Goal: Information Seeking & Learning: Learn about a topic

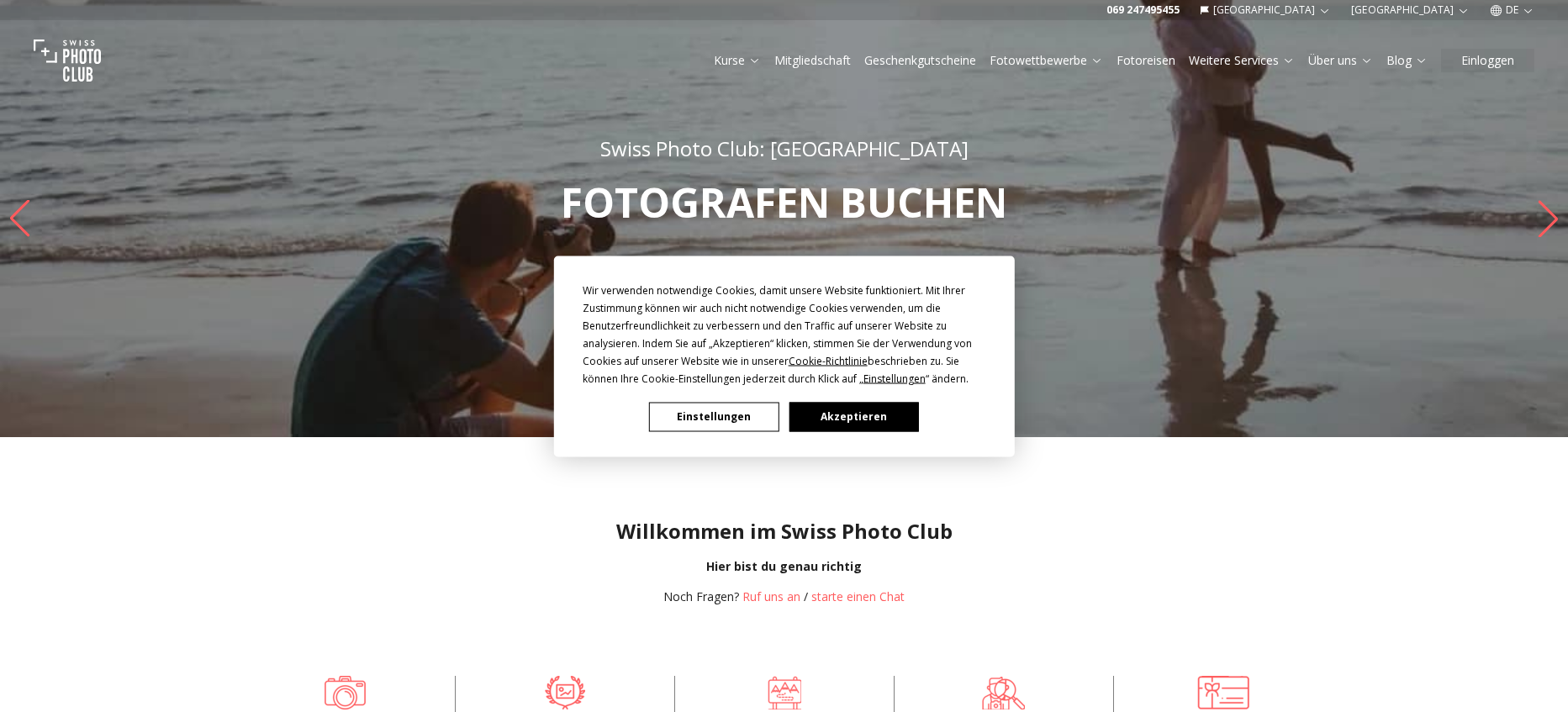
click at [873, 407] on button "Akzeptieren" at bounding box center [853, 416] width 130 height 29
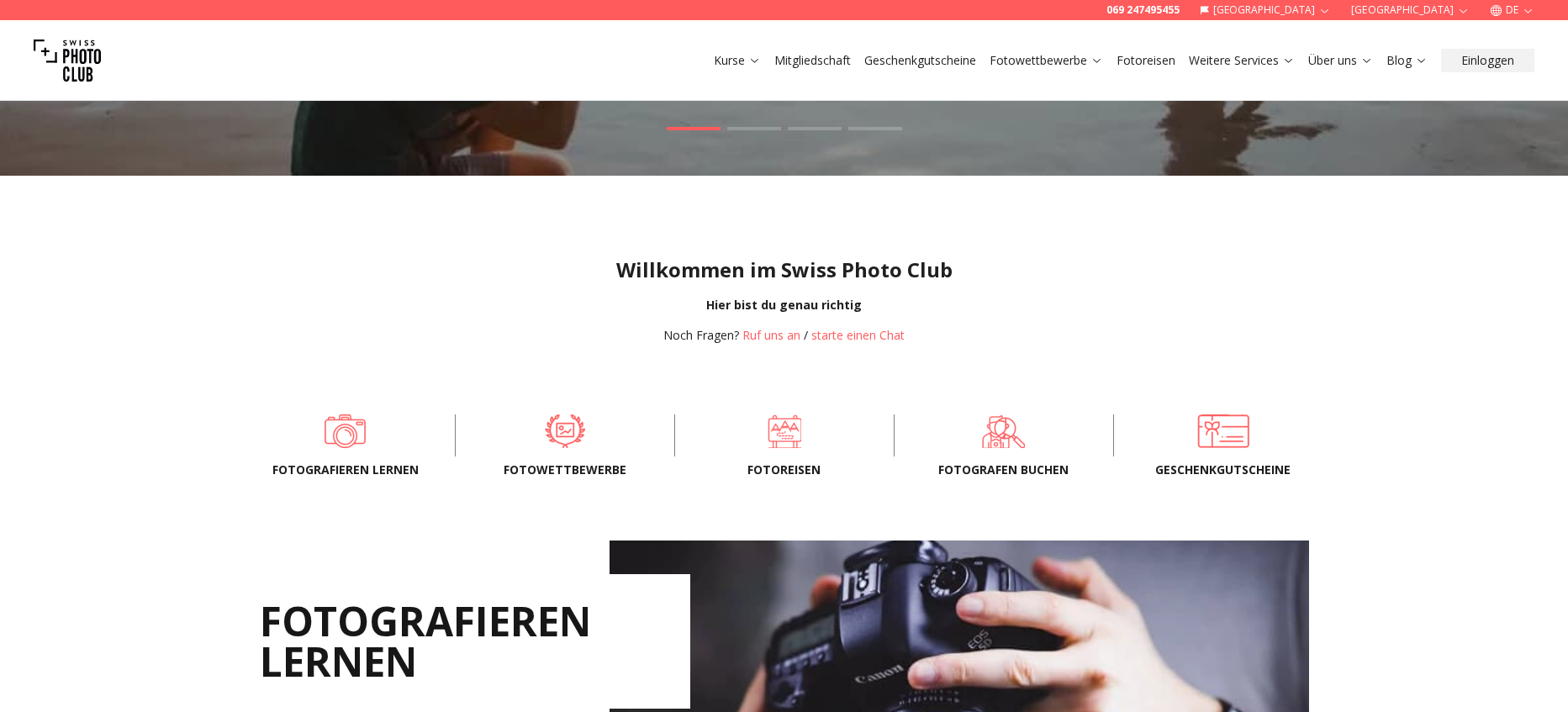
scroll to position [267, 0]
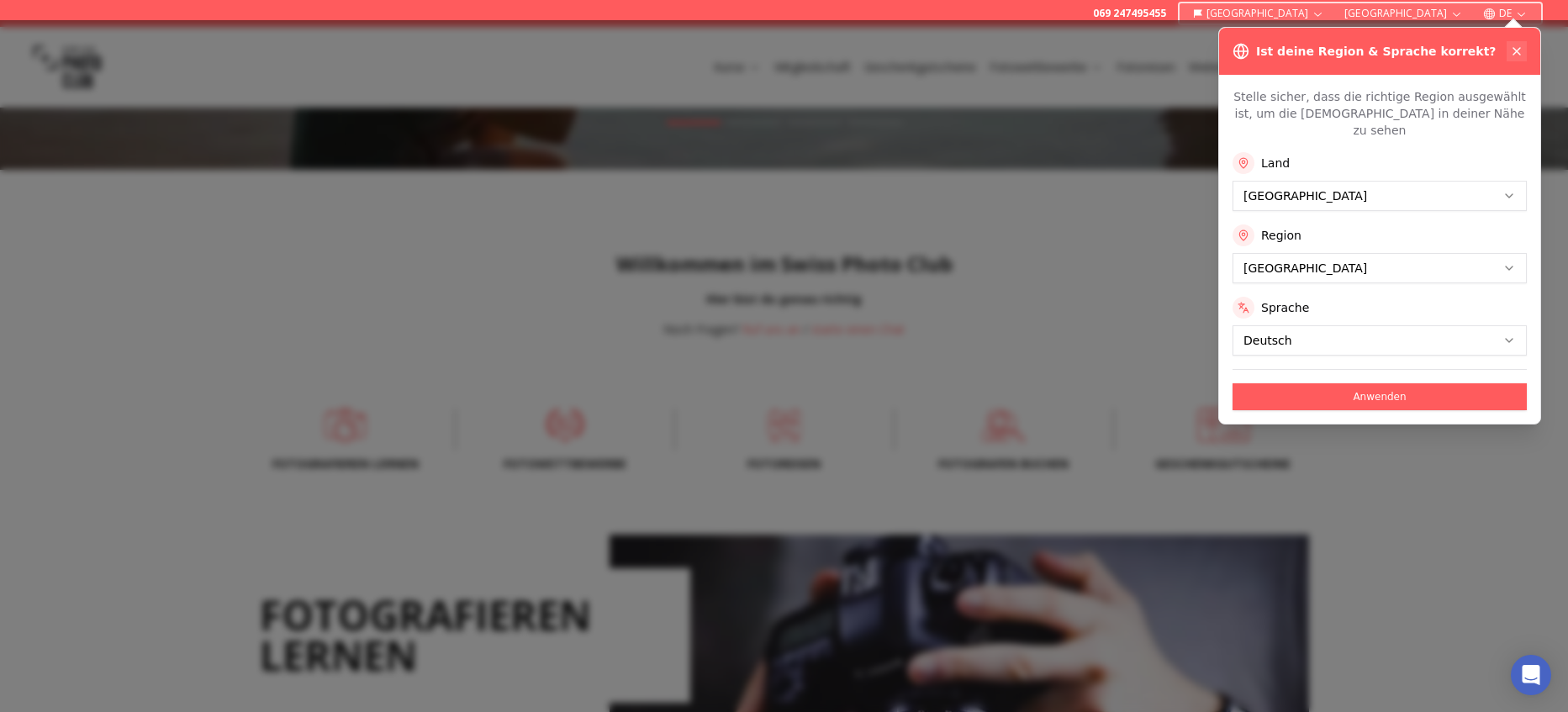
click at [1518, 44] on icon at bounding box center [1516, 51] width 13 height 13
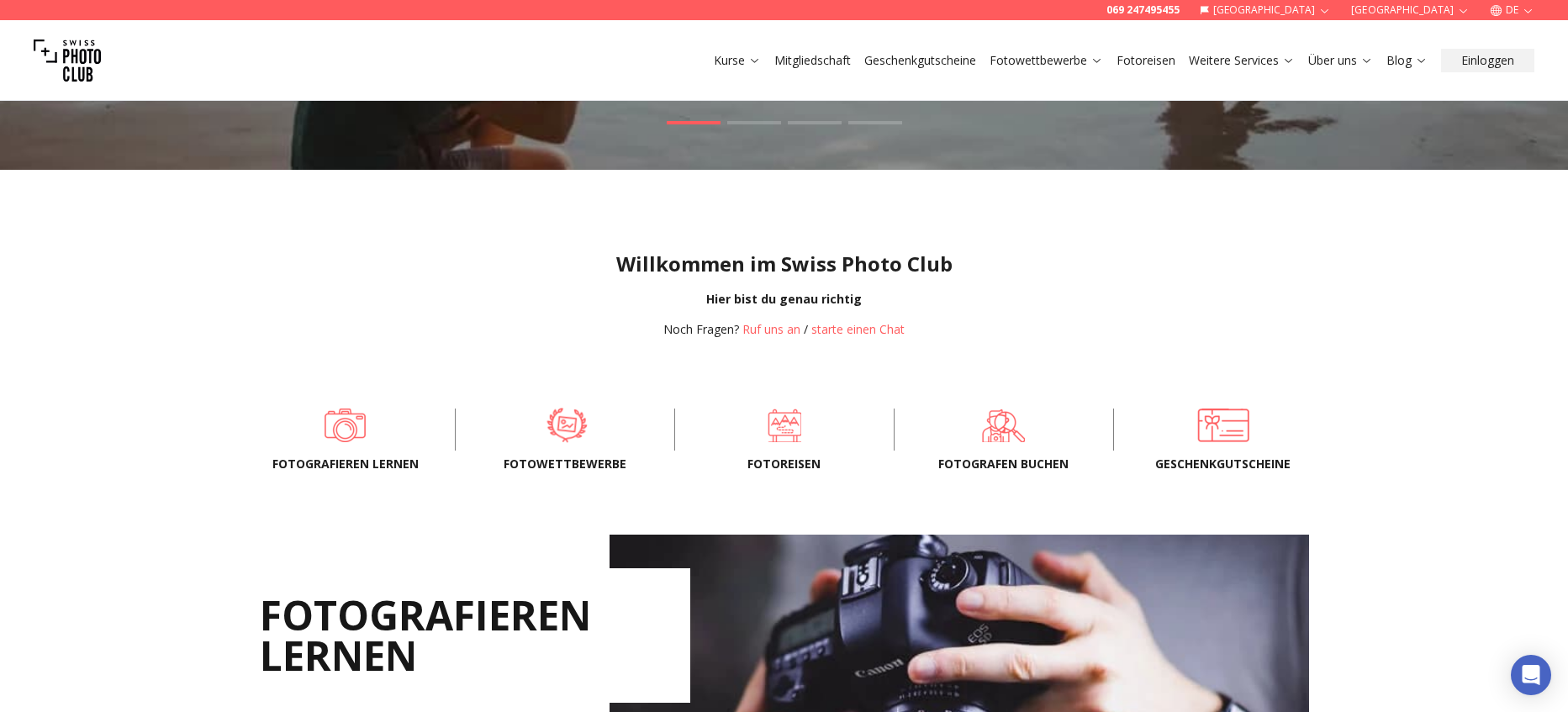
click at [563, 438] on span at bounding box center [566, 425] width 167 height 51
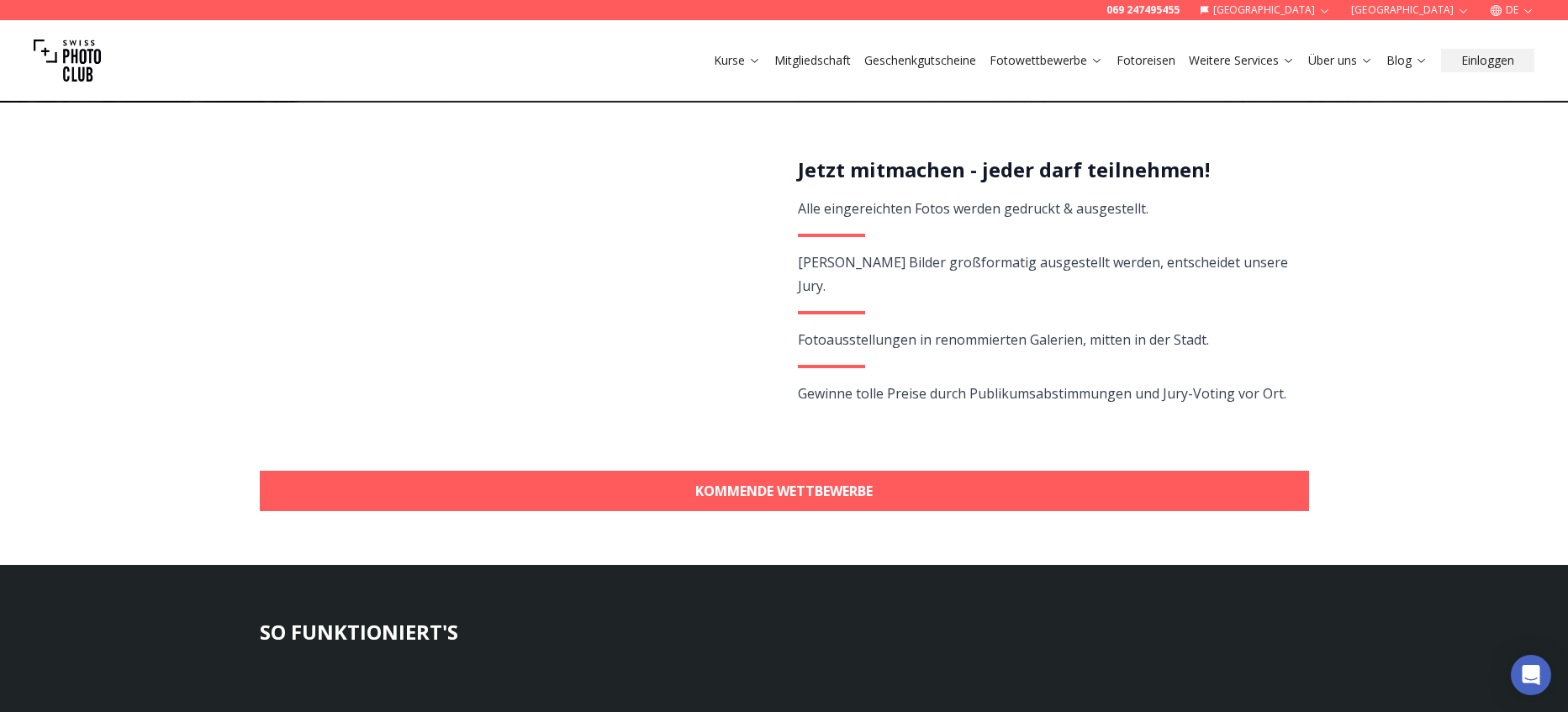
scroll to position [321, 0]
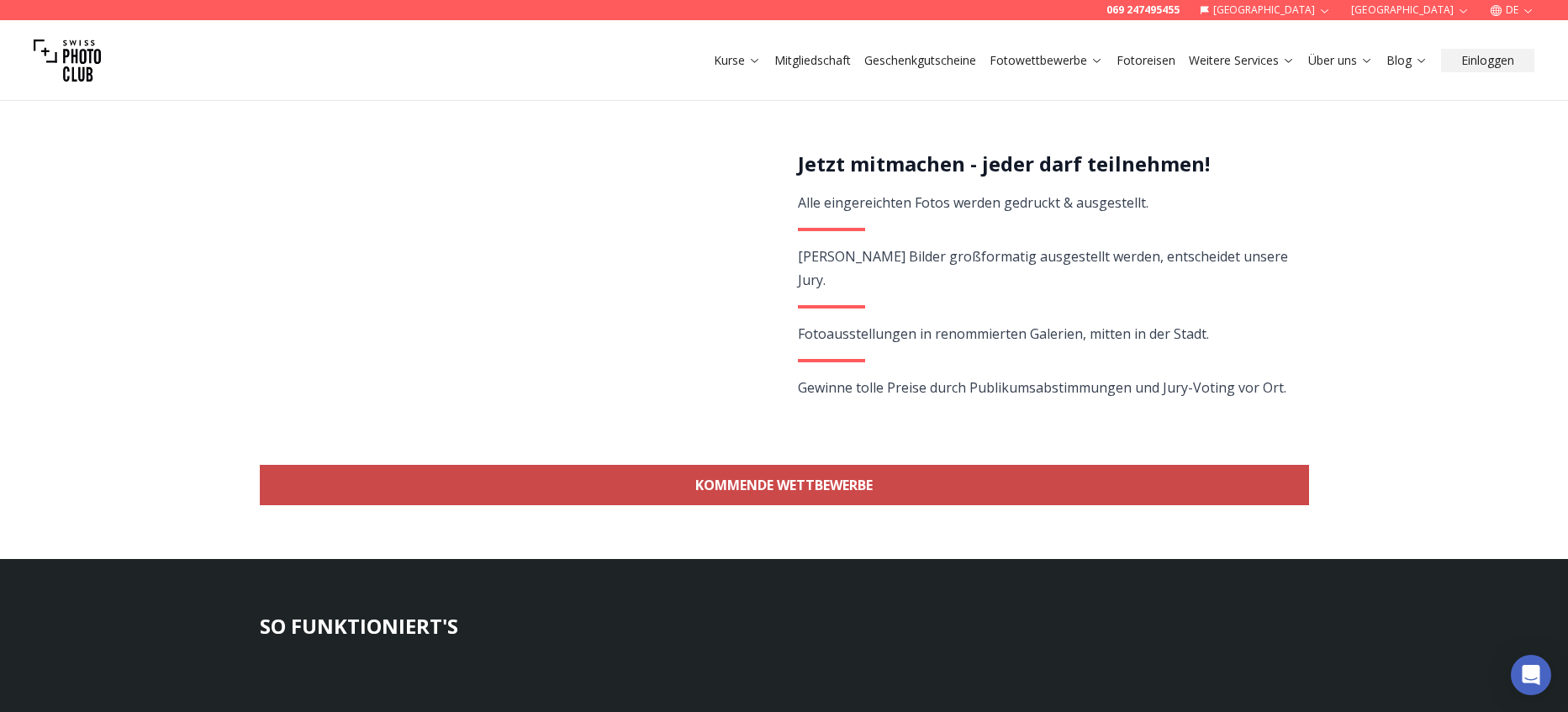
click at [720, 480] on link "KOMMENDE WETTBEWERBE" at bounding box center [784, 484] width 1050 height 40
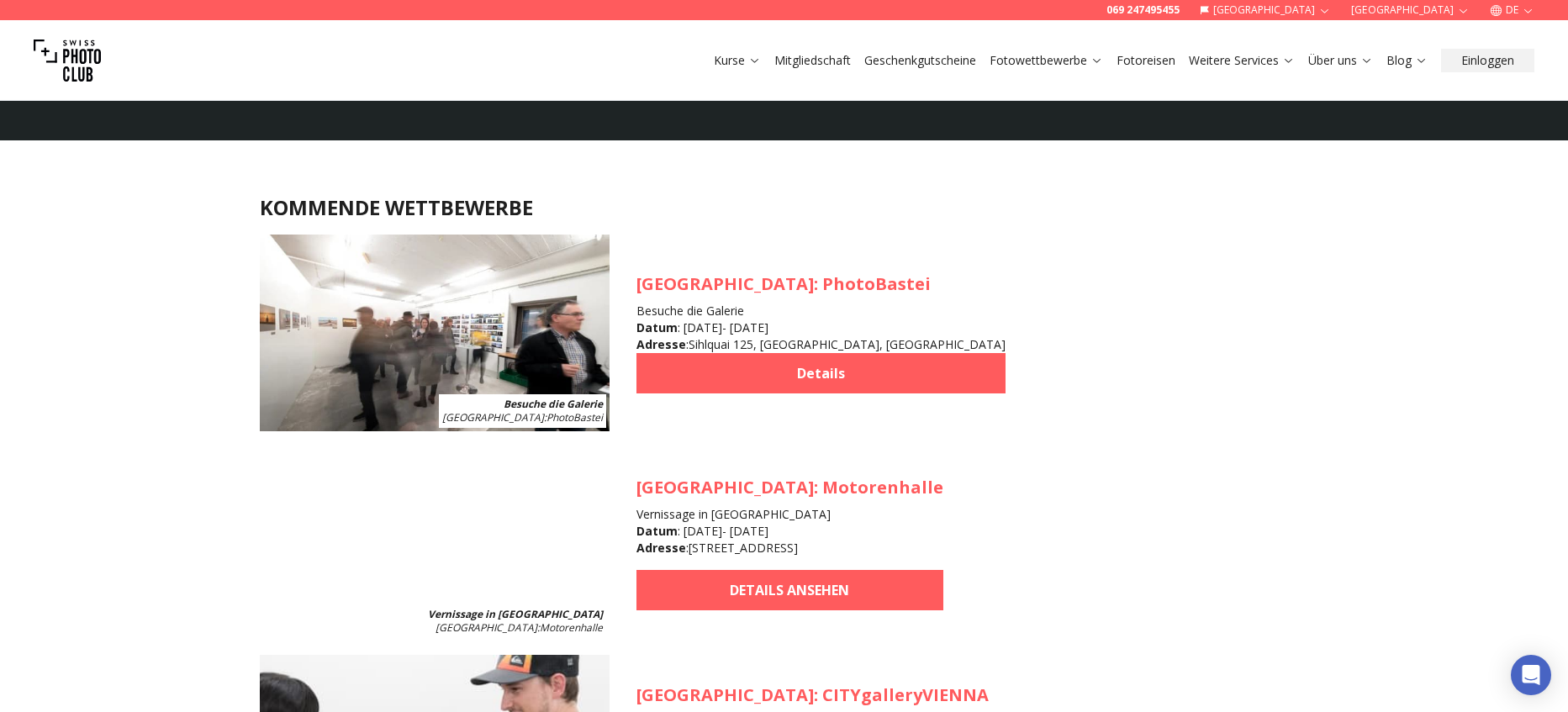
scroll to position [1498, 0]
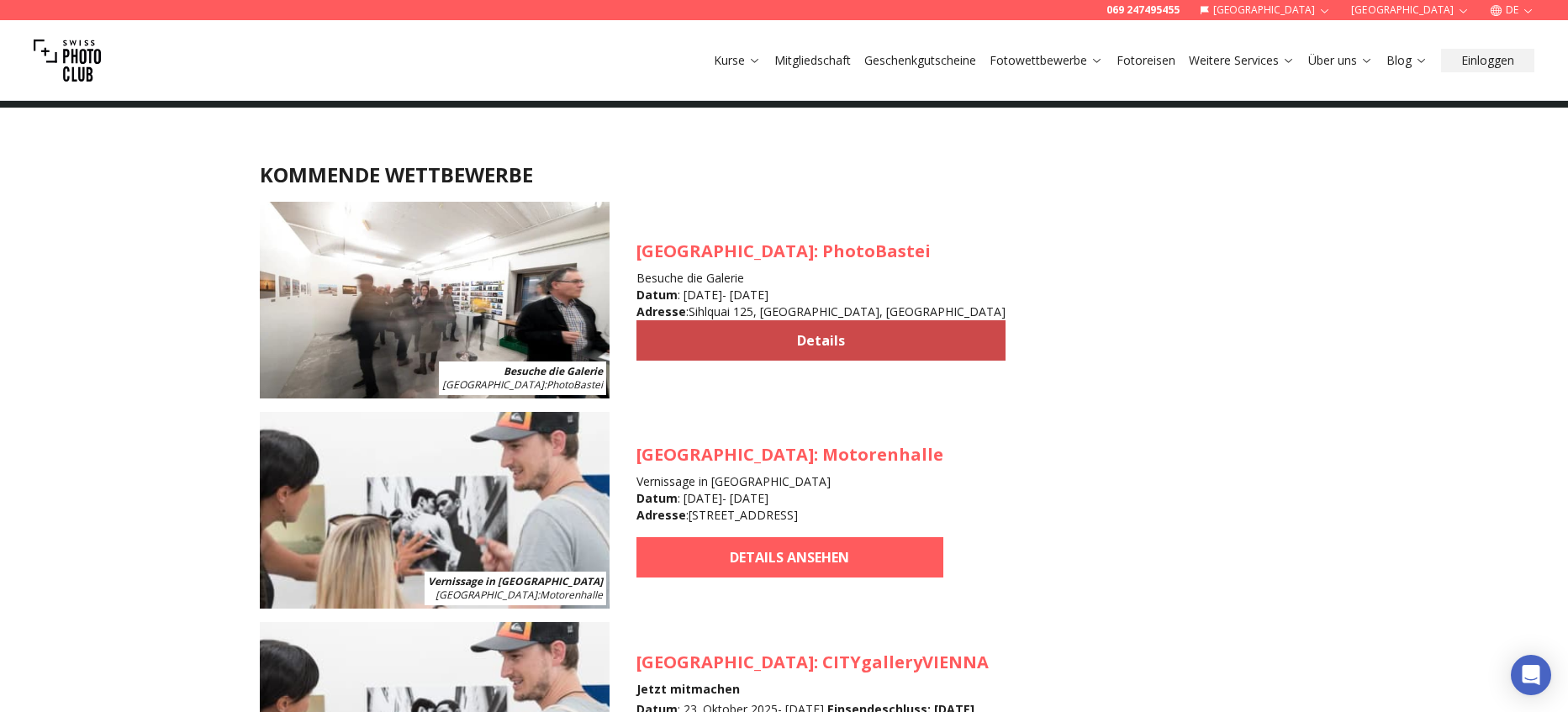
click at [777, 347] on link "Details" at bounding box center [821, 340] width 369 height 40
